Goal: Navigation & Orientation: Go to known website

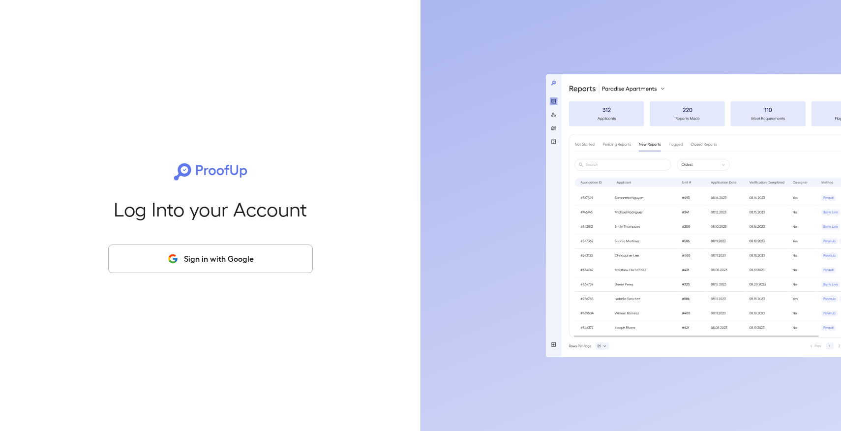
click at [228, 269] on button "Sign in with Google" at bounding box center [210, 258] width 205 height 29
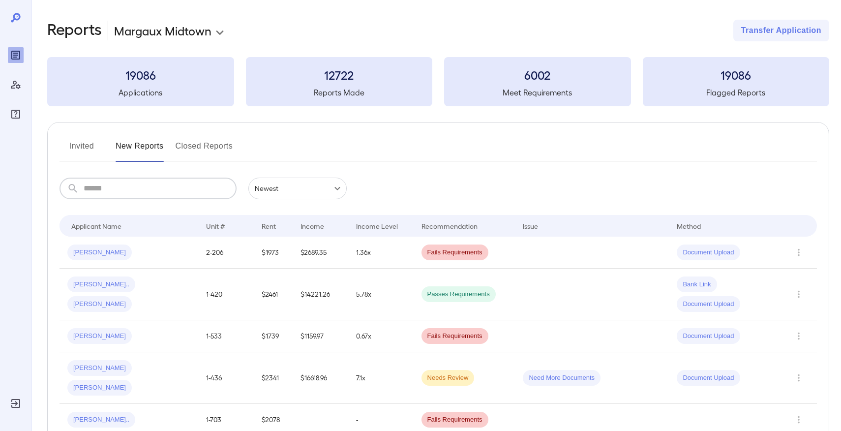
click at [203, 195] on input "text" at bounding box center [160, 188] width 153 height 22
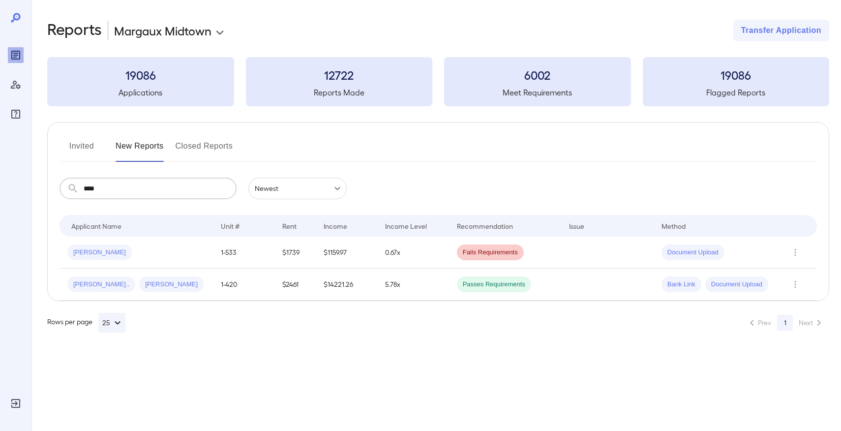
type input "****"
